Goal: Task Accomplishment & Management: Use online tool/utility

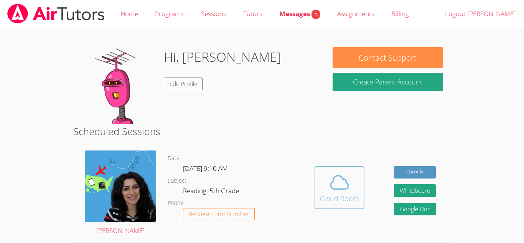
click at [346, 191] on icon at bounding box center [339, 181] width 21 height 21
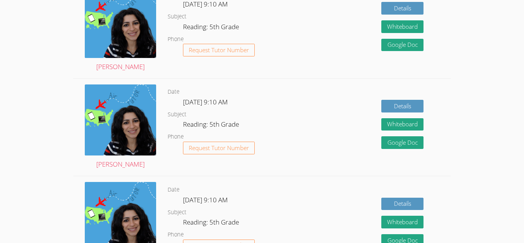
scroll to position [601, 0]
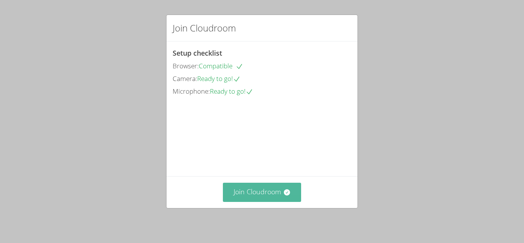
click at [288, 188] on button "Join Cloudroom" at bounding box center [262, 192] width 79 height 19
click at [271, 195] on button "Join Cloudroom" at bounding box center [262, 192] width 79 height 19
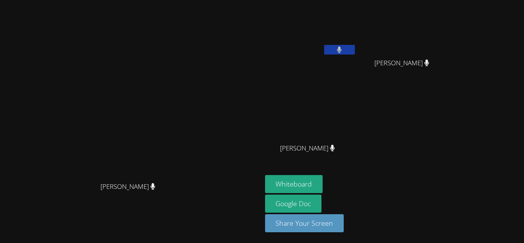
click at [355, 48] on button at bounding box center [339, 50] width 31 height 10
click at [343, 48] on icon at bounding box center [339, 49] width 8 height 7
click at [323, 184] on button "Whiteboard" at bounding box center [294, 184] width 58 height 18
click at [343, 50] on icon at bounding box center [339, 49] width 8 height 7
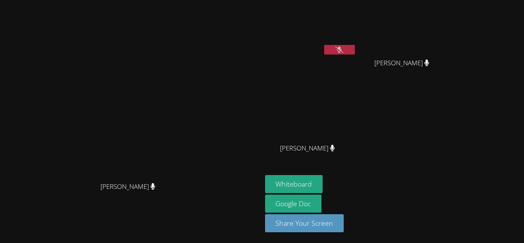
click at [188, 59] on video at bounding box center [130, 106] width 115 height 144
click at [355, 50] on button at bounding box center [339, 50] width 31 height 10
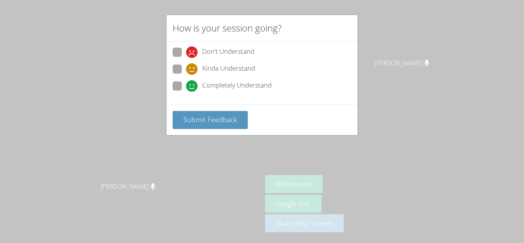
click at [277, 66] on div "Kinda Understand" at bounding box center [262, 71] width 179 height 14
click at [212, 75] on div "Kinda Understand" at bounding box center [262, 71] width 179 height 14
click at [222, 87] on span "Completely Understand" at bounding box center [236, 86] width 69 height 12
click at [192, 87] on input "Completely Understand" at bounding box center [189, 84] width 7 height 7
radio input "true"
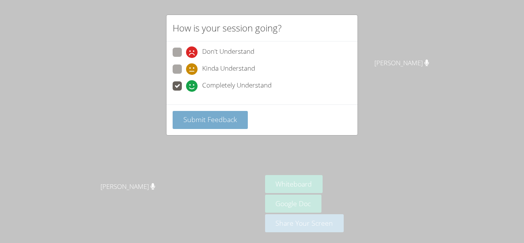
click at [232, 117] on span "Submit Feedback" at bounding box center [210, 119] width 54 height 9
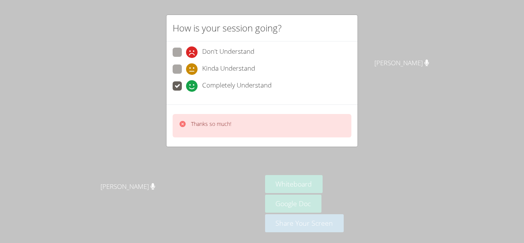
click at [227, 121] on p "Thanks so much!" at bounding box center [211, 124] width 40 height 8
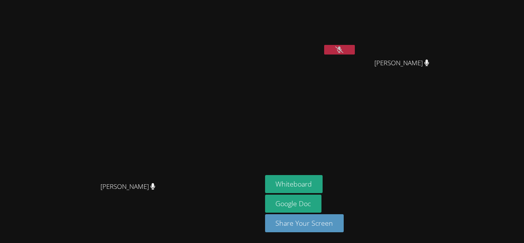
click at [356, 44] on video at bounding box center [310, 28] width 91 height 51
click at [355, 52] on button at bounding box center [339, 50] width 31 height 10
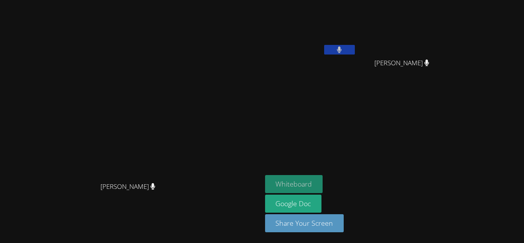
click at [323, 183] on button "Whiteboard" at bounding box center [294, 184] width 58 height 18
